Goal: Task Accomplishment & Management: Use online tool/utility

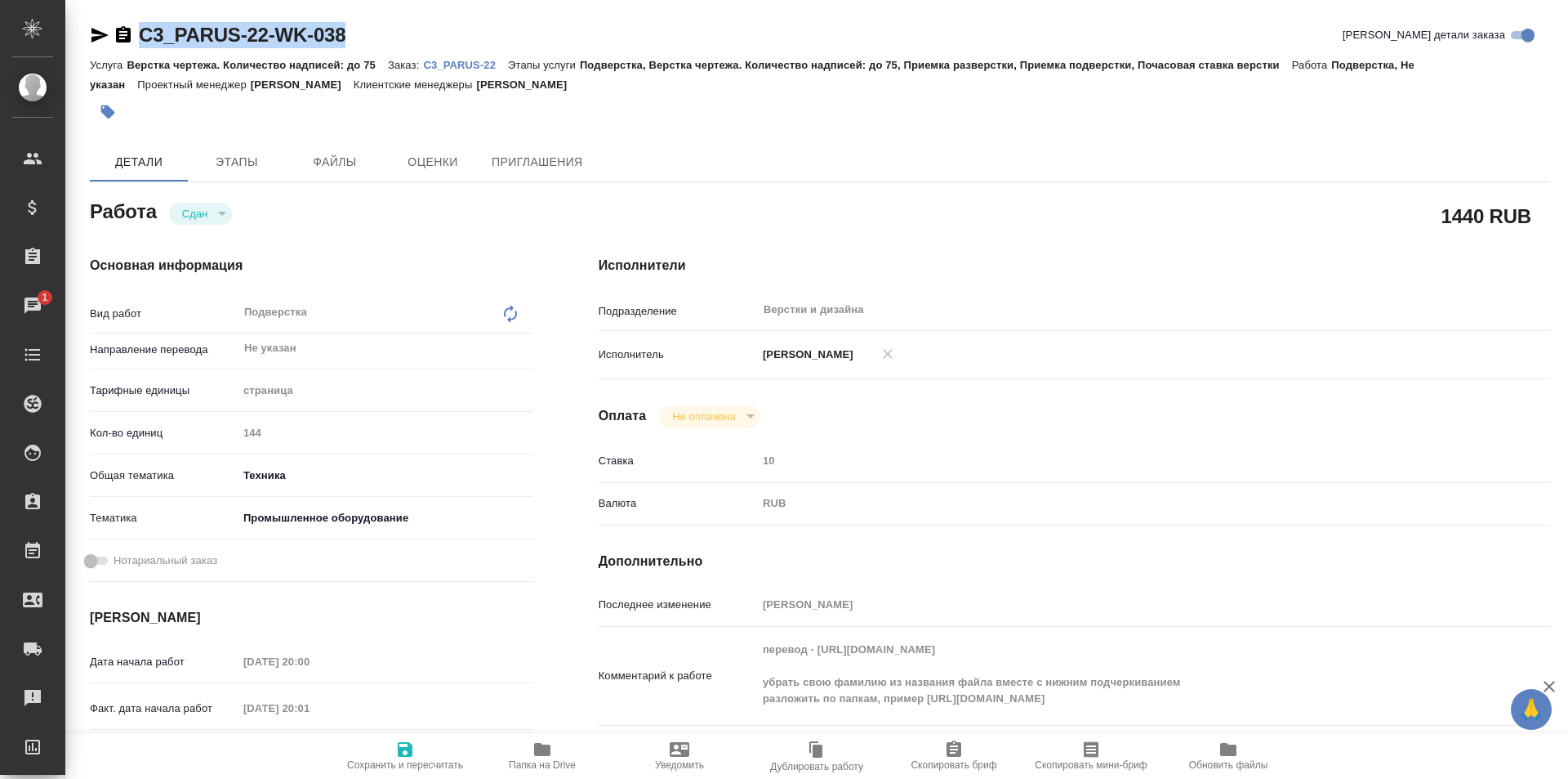
drag, startPoint x: 360, startPoint y: 27, endPoint x: 135, endPoint y: 36, distance: 225.2
click at [135, 36] on div "C3_PARUS-22-WK-038 Кратко детали заказа" at bounding box center [820, 34] width 1460 height 26
copy link "C3_PARUS-22-WK-038"
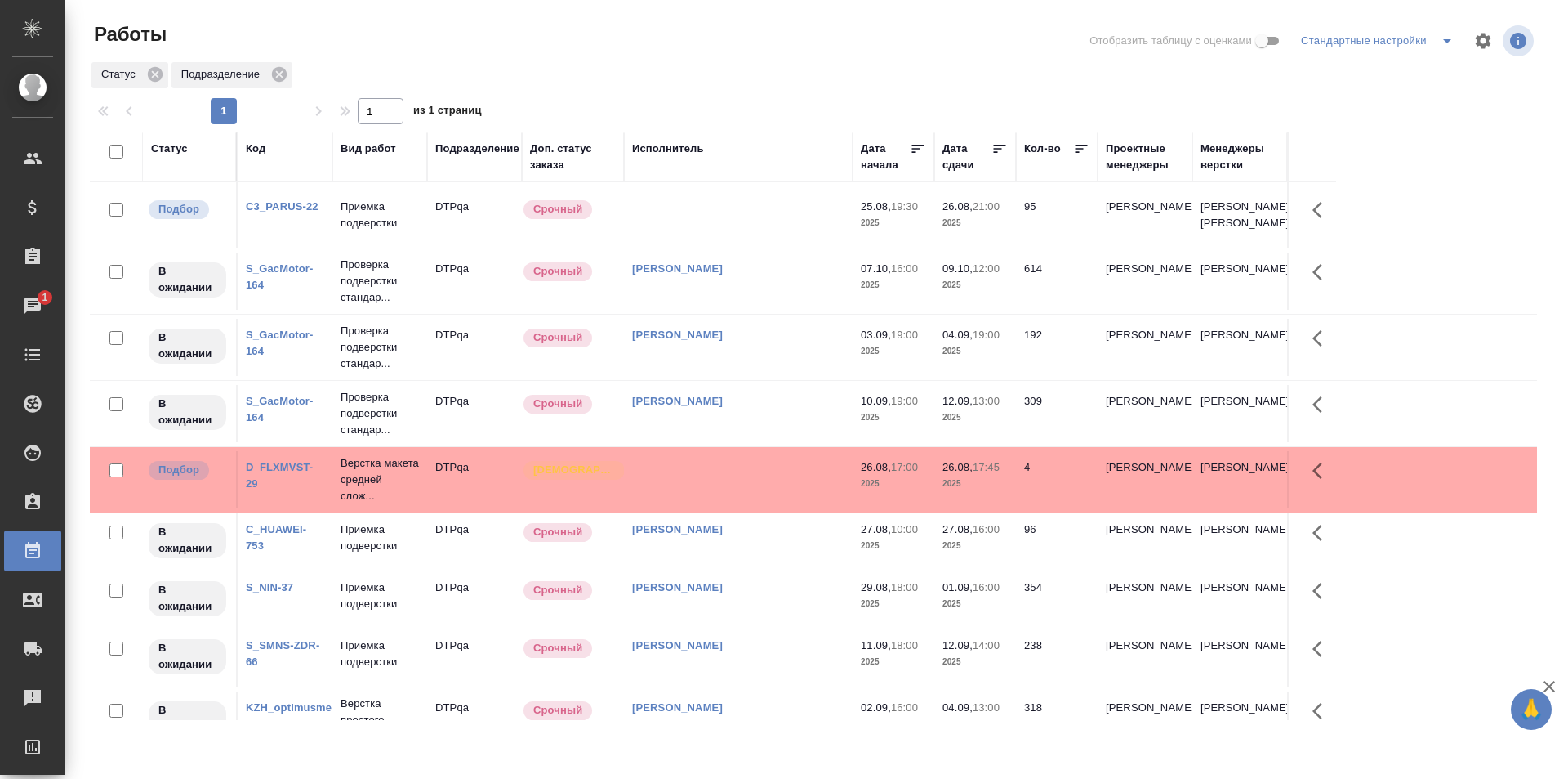
scroll to position [408, 0]
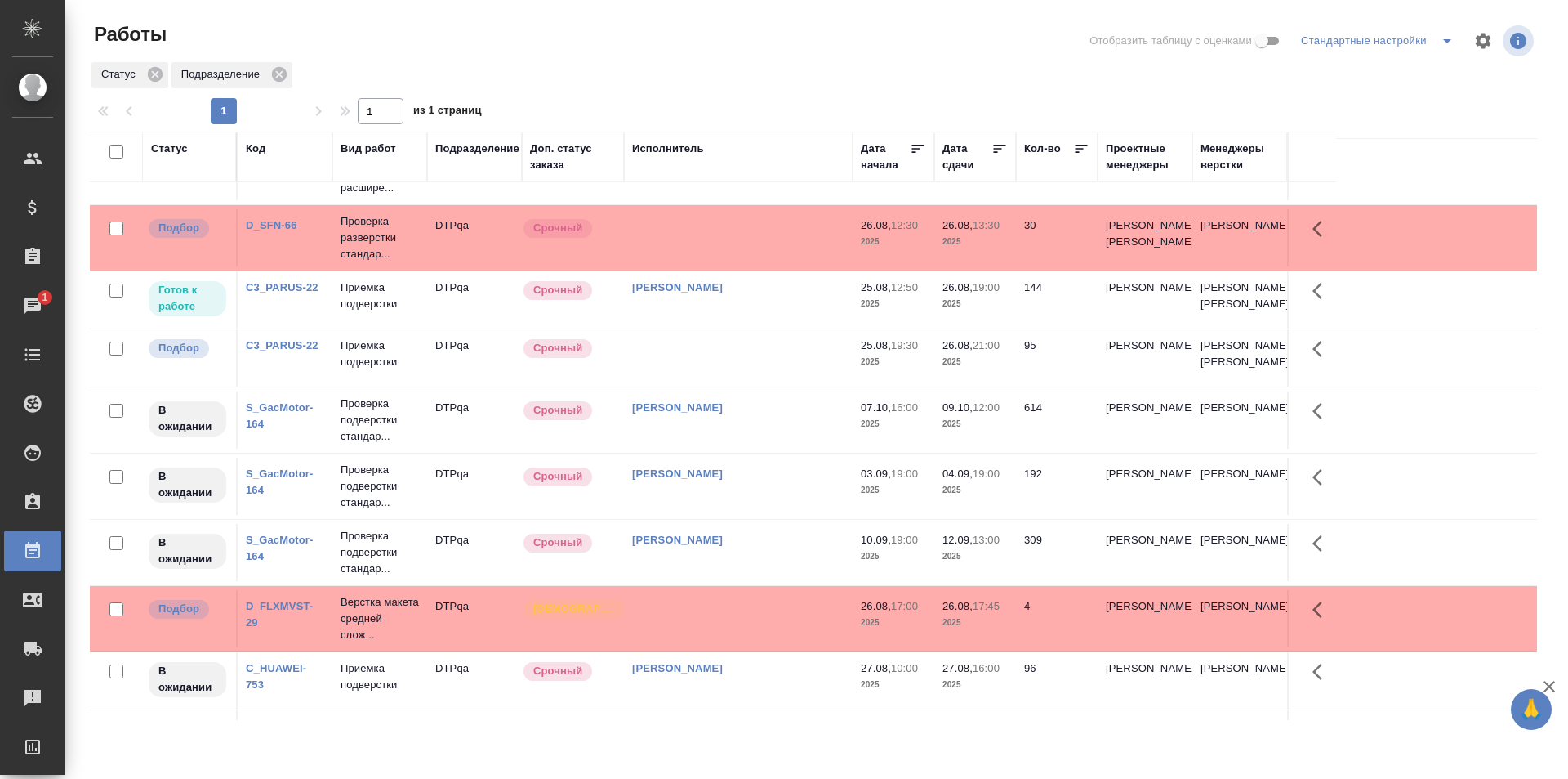
click at [728, 386] on td at bounding box center [738, 357] width 228 height 57
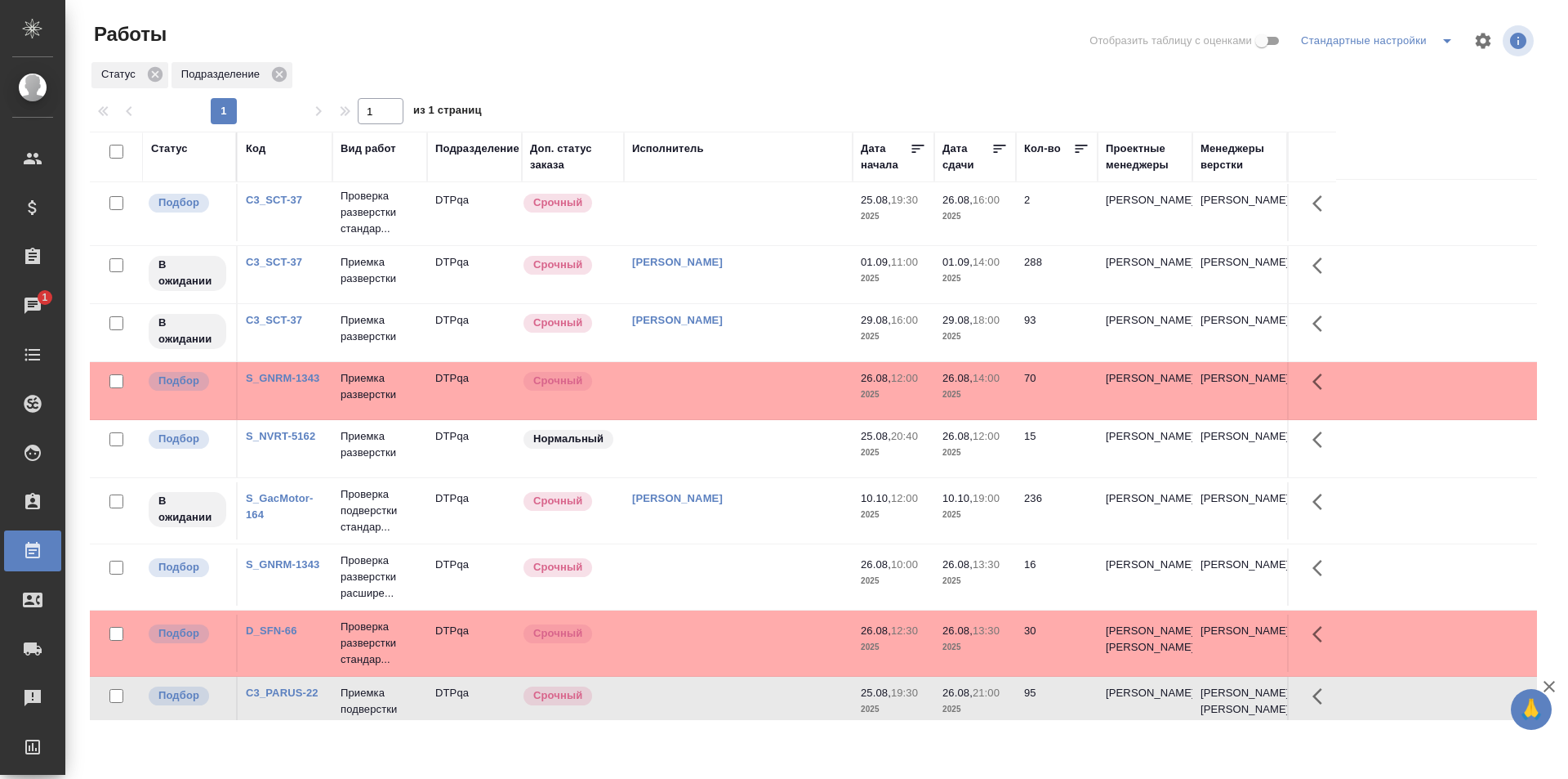
scroll to position [0, 0]
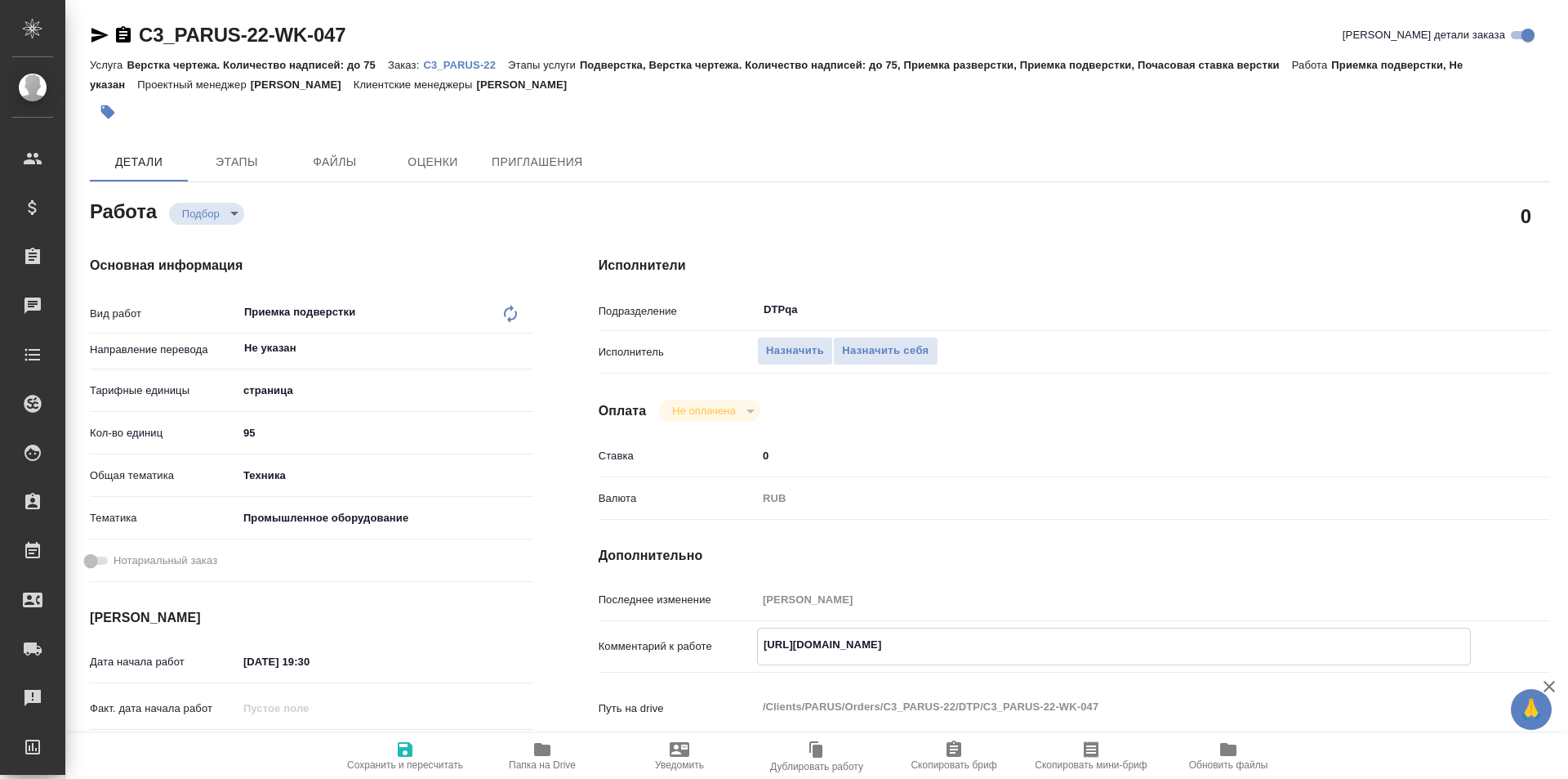
drag, startPoint x: 1095, startPoint y: 639, endPoint x: 738, endPoint y: 644, distance: 357.0
click at [738, 644] on div "Комментарий к работе https://tera.awatera.com/Work/6895b17ee547a198b85c7881/ x" at bounding box center [1075, 645] width 952 height 37
click at [927, 644] on textarea "https://tera.awatera.com/Work/6895b17ee547a198b85c7881/" at bounding box center [1113, 644] width 712 height 28
drag, startPoint x: 762, startPoint y: 644, endPoint x: 1089, endPoint y: 643, distance: 327.0
click at [1089, 643] on textarea "https://tera.awatera.com/Work/6895b17ee547a198b85c7881/" at bounding box center [1113, 644] width 712 height 28
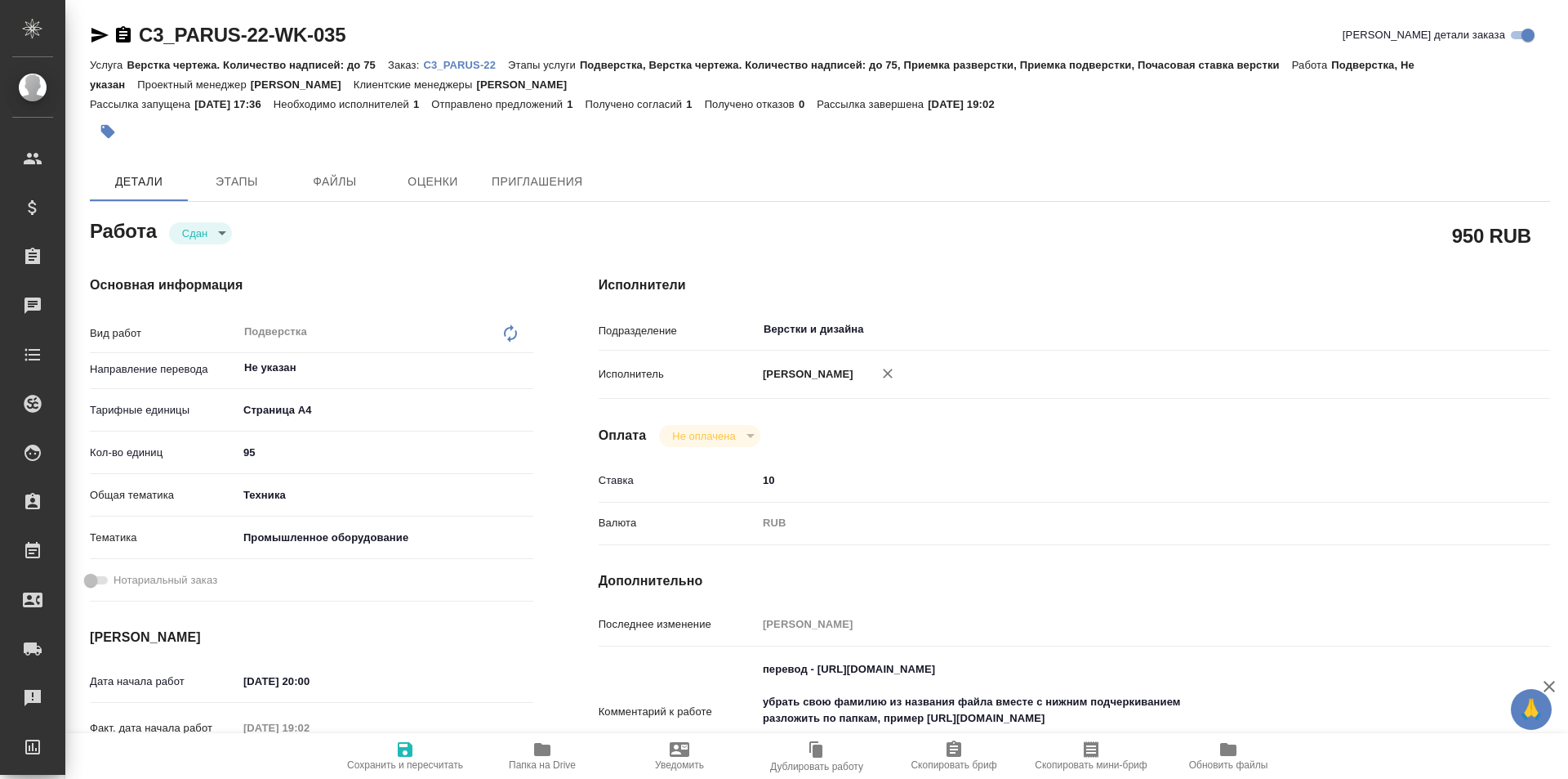
type textarea "x"
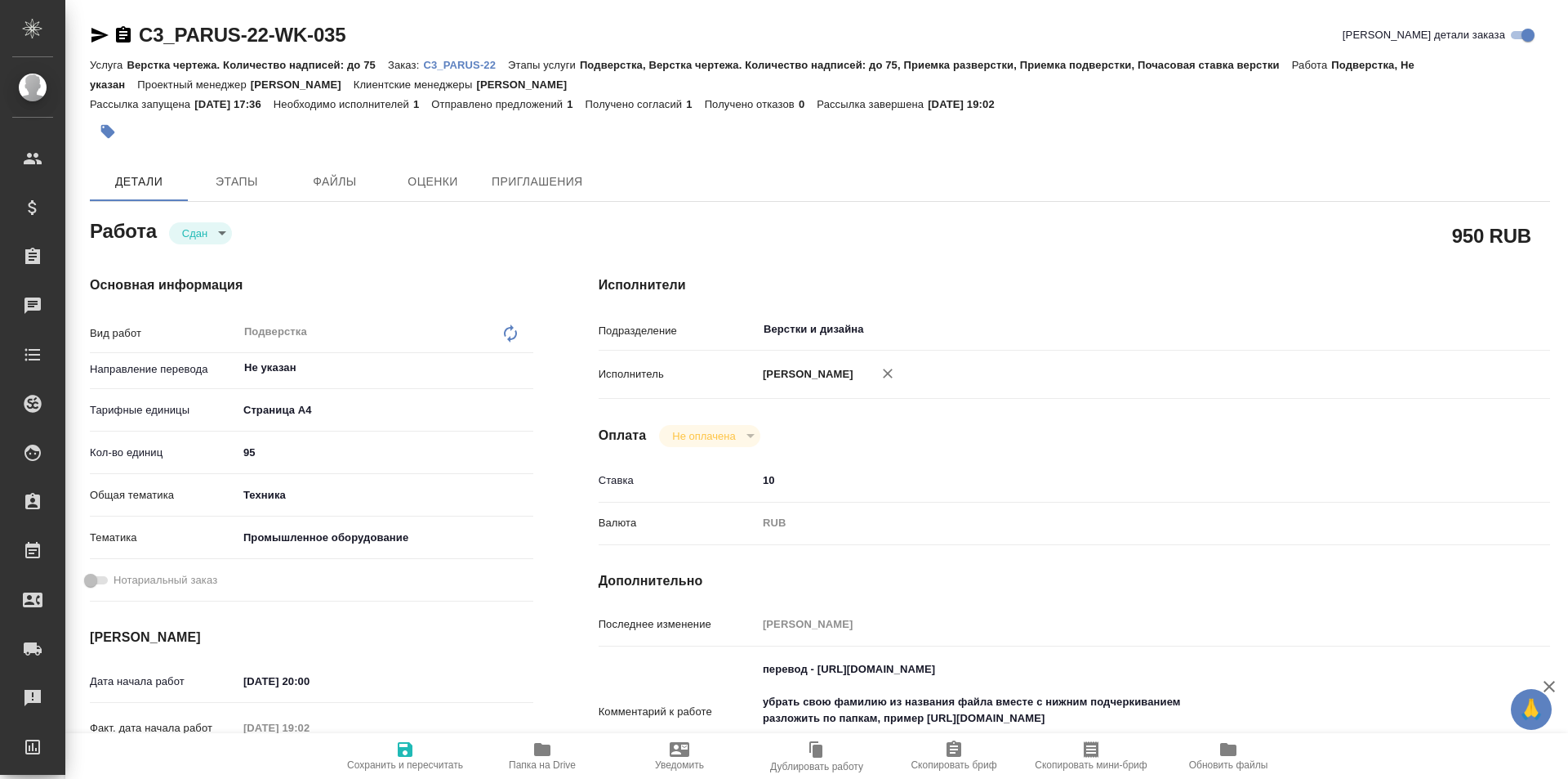
type textarea "x"
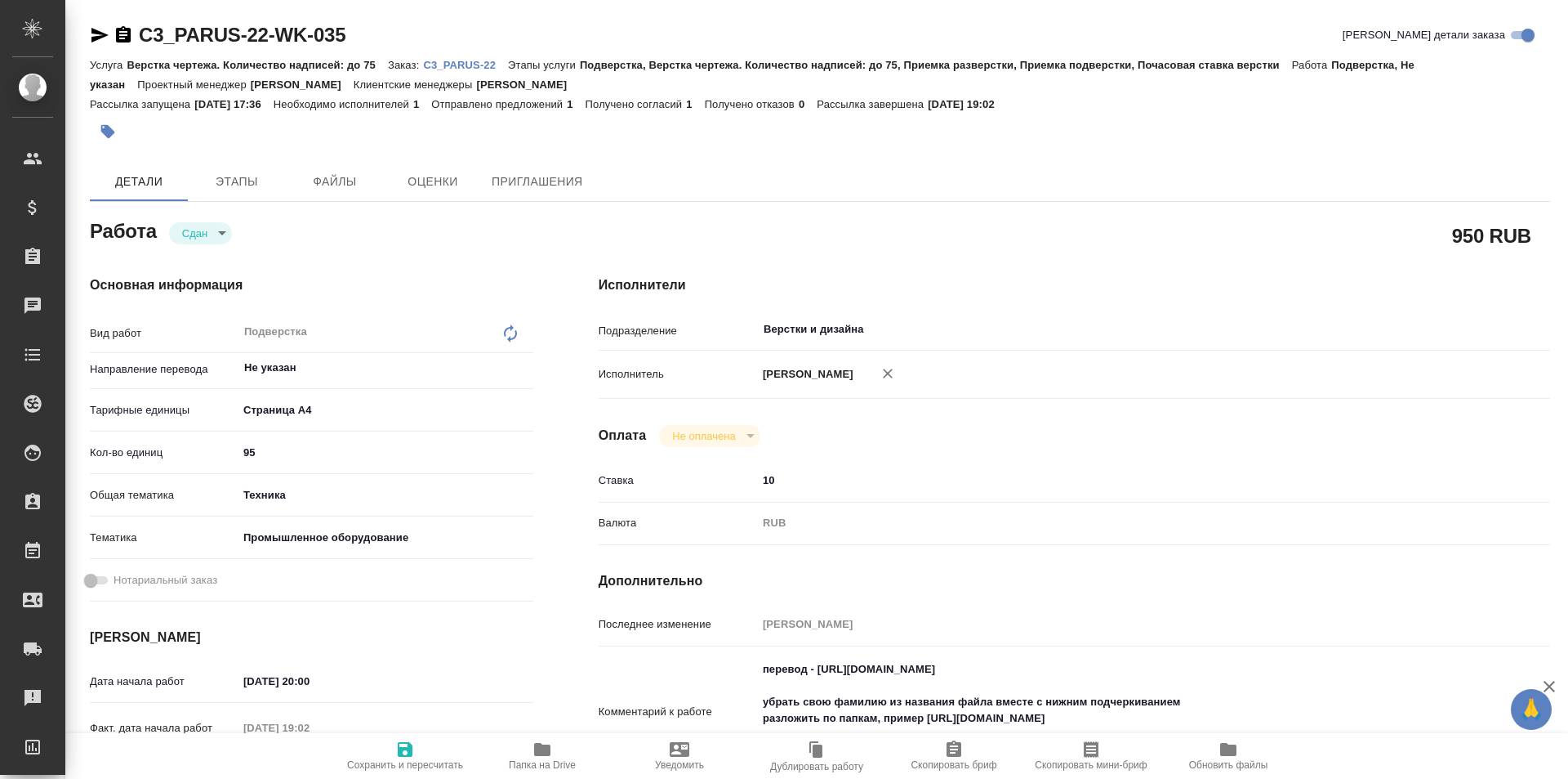
type textarea "x"
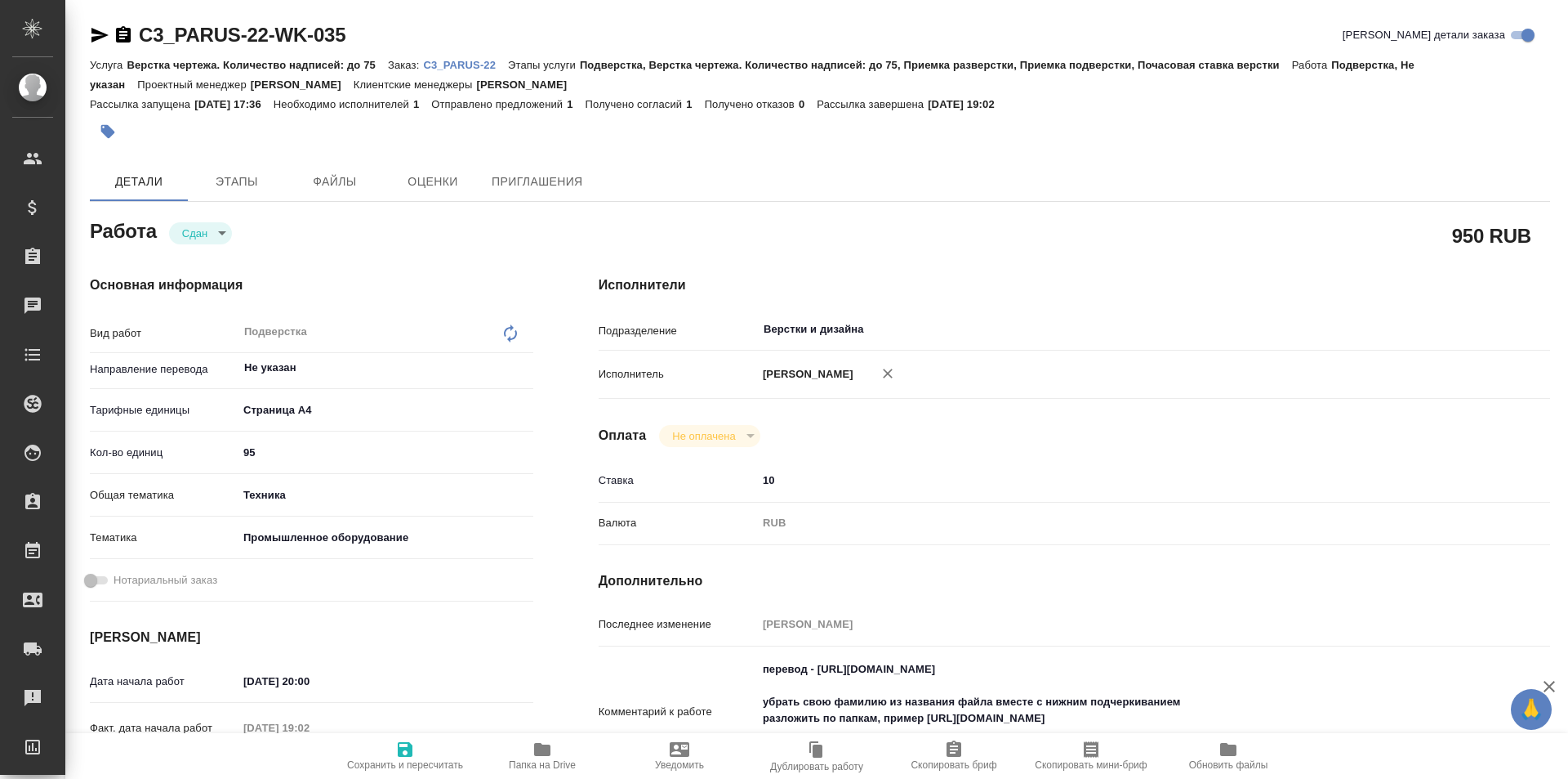
type textarea "x"
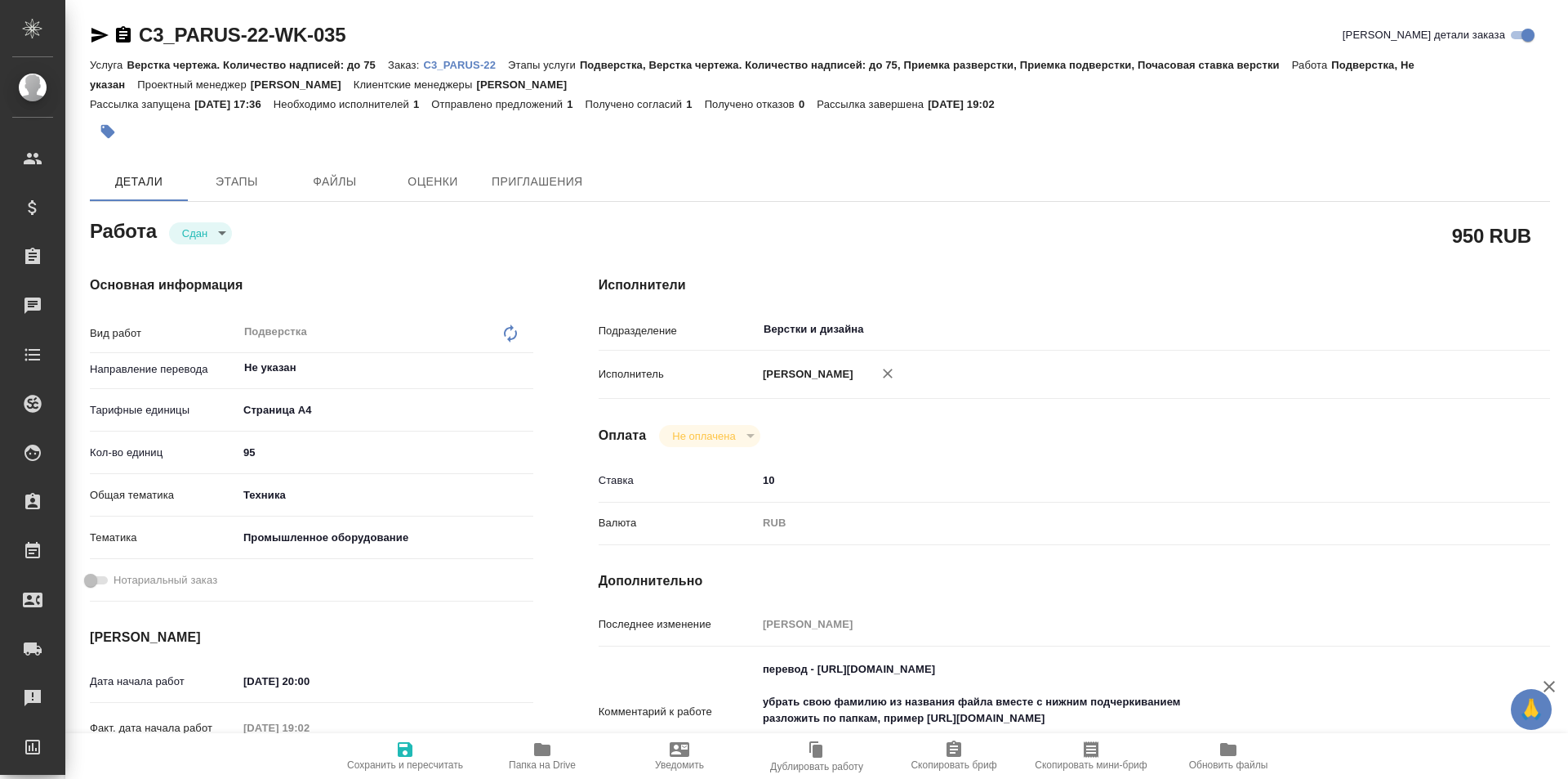
scroll to position [163, 0]
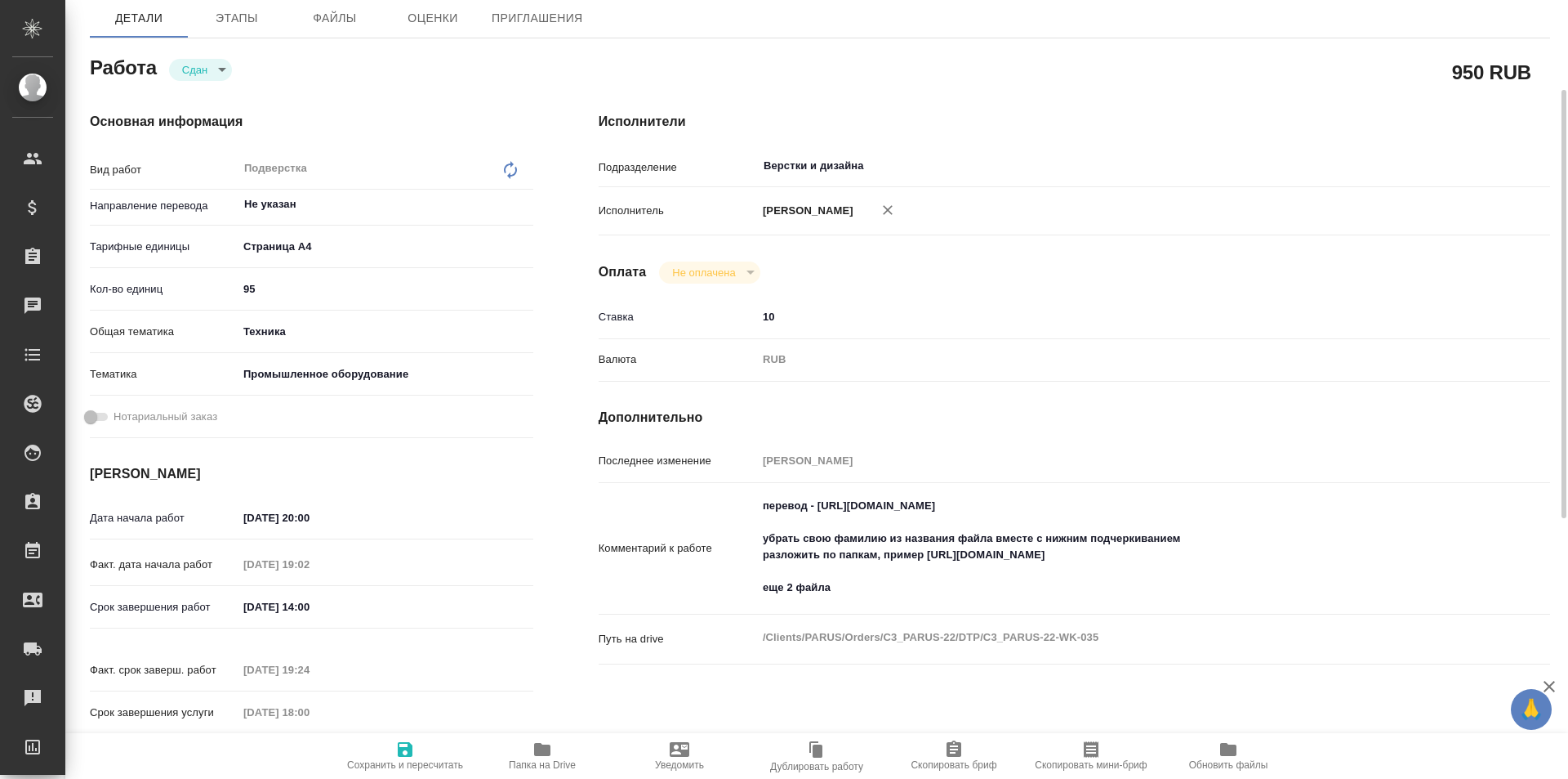
type textarea "x"
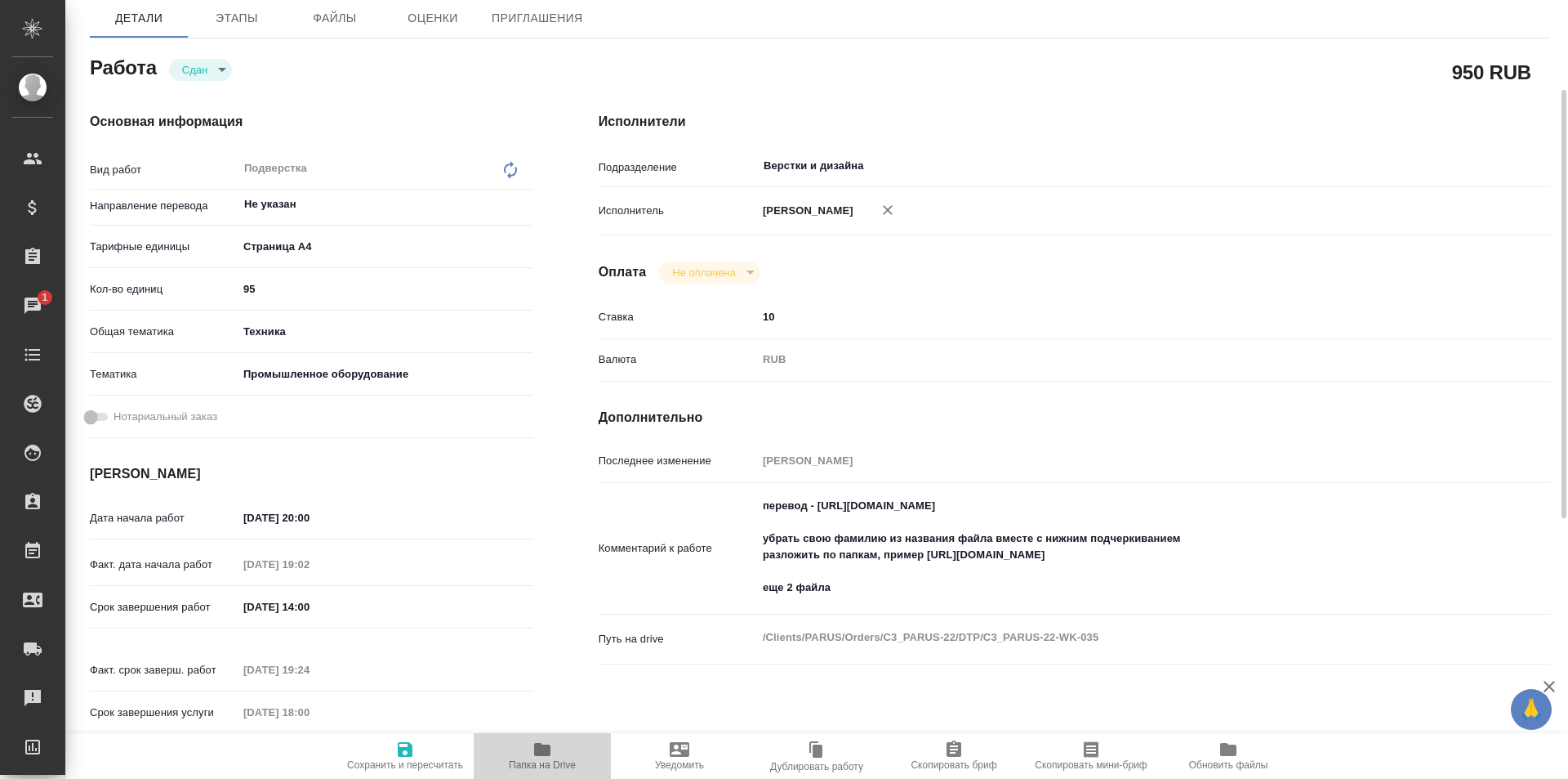
click at [539, 751] on icon "button" at bounding box center [542, 749] width 16 height 13
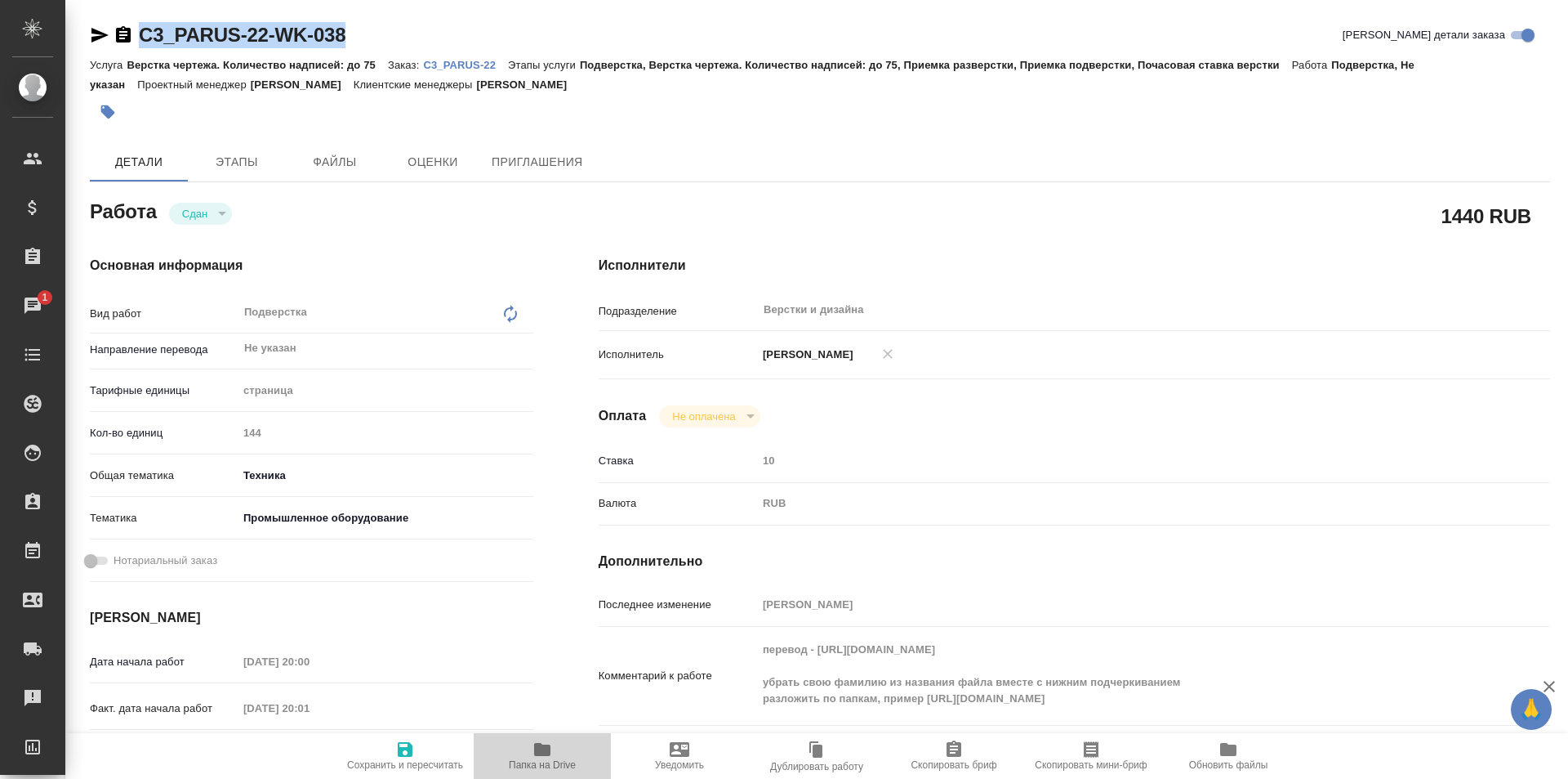
click at [539, 748] on icon "button" at bounding box center [542, 749] width 16 height 13
